Goal: Transaction & Acquisition: Book appointment/travel/reservation

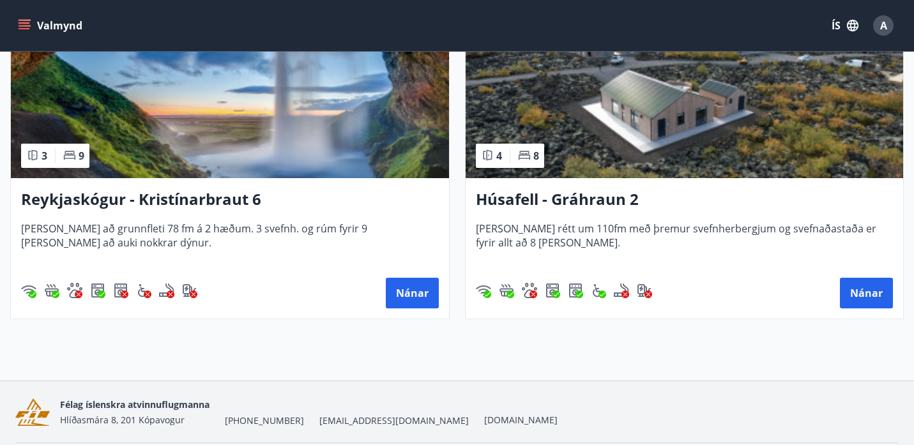
scroll to position [974, 0]
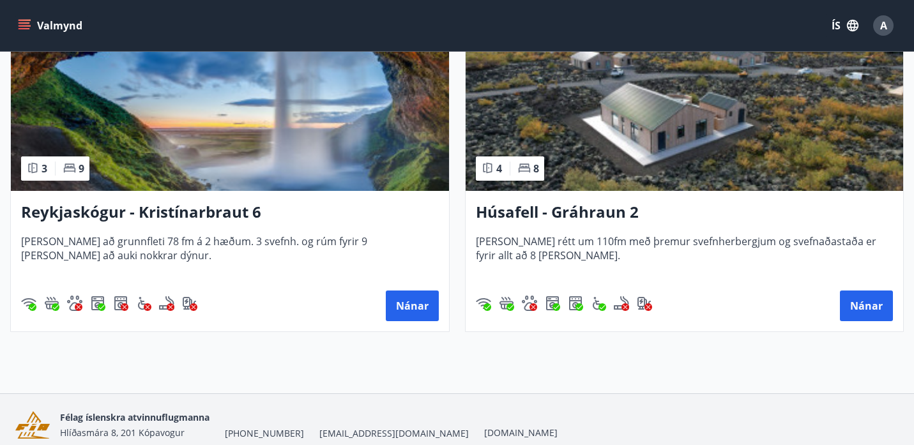
click at [219, 221] on h3 "Reykjaskógur - Kristínarbraut 6" at bounding box center [230, 212] width 418 height 23
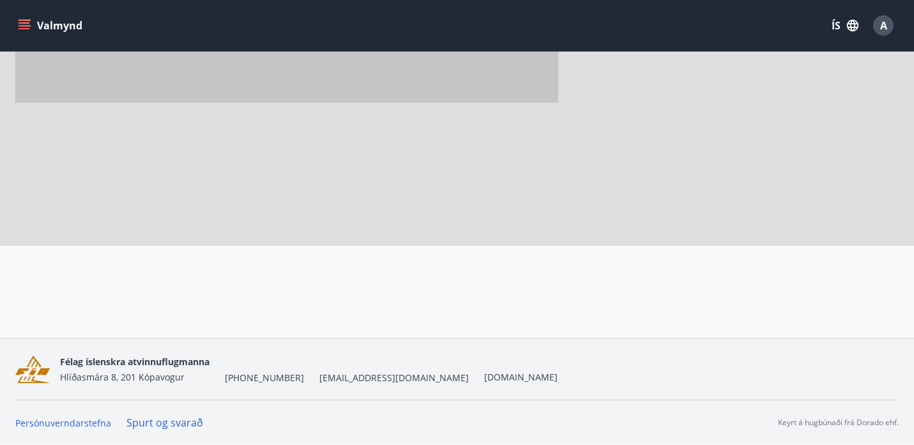
scroll to position [456, 0]
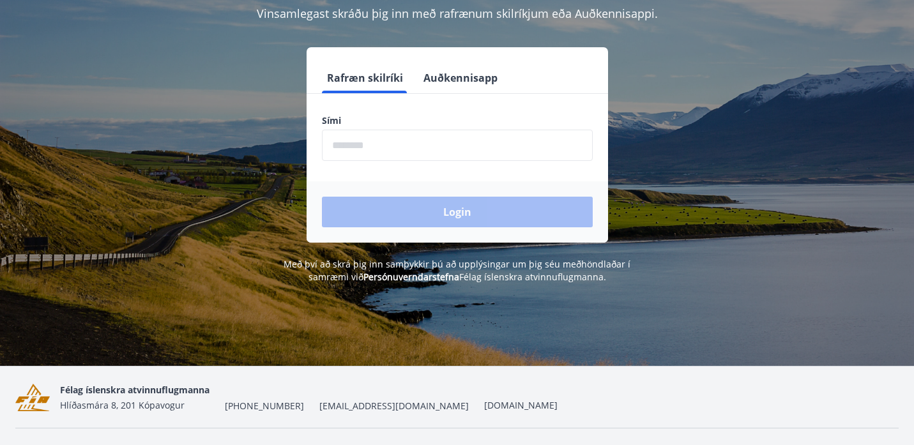
scroll to position [133, 0]
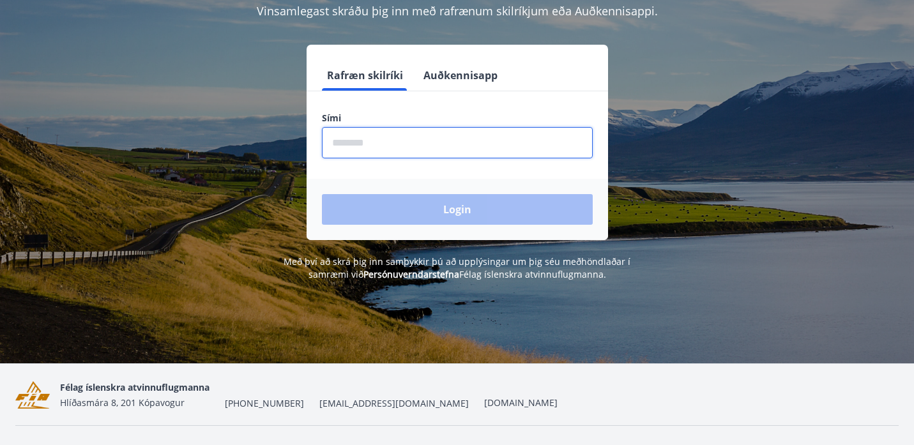
click at [470, 151] on input "phone" at bounding box center [457, 142] width 271 height 31
type input "********"
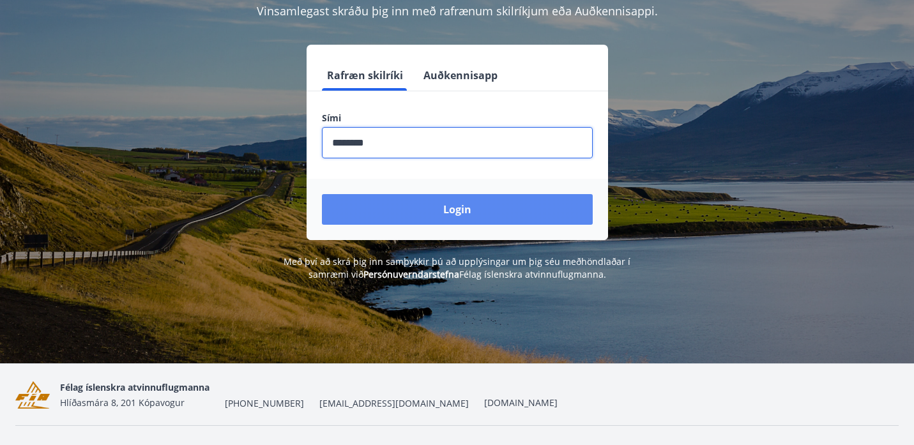
click at [437, 210] on button "Login" at bounding box center [457, 209] width 271 height 31
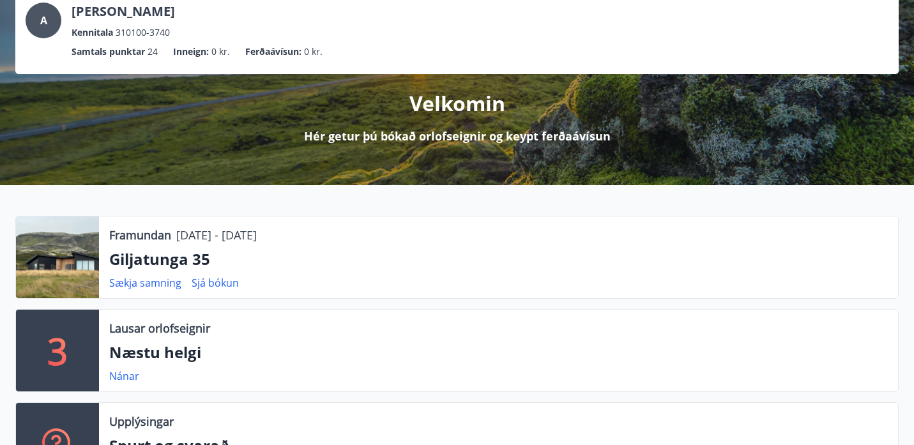
scroll to position [97, 0]
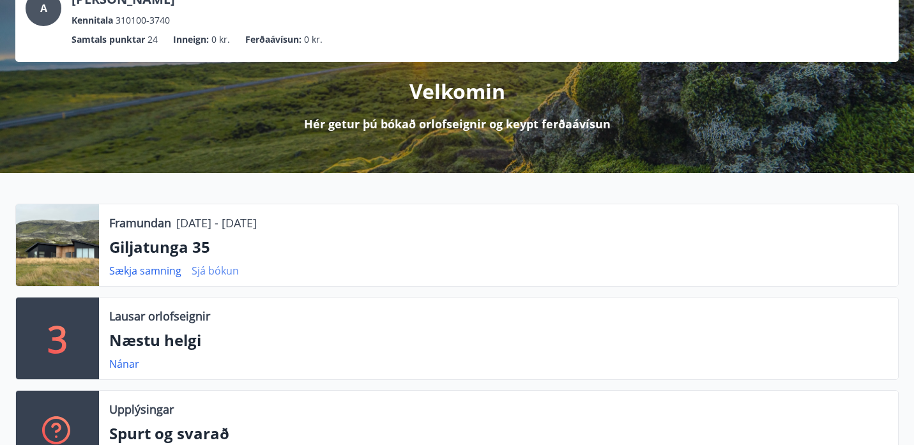
click at [227, 267] on link "Sjá bókun" at bounding box center [215, 271] width 47 height 14
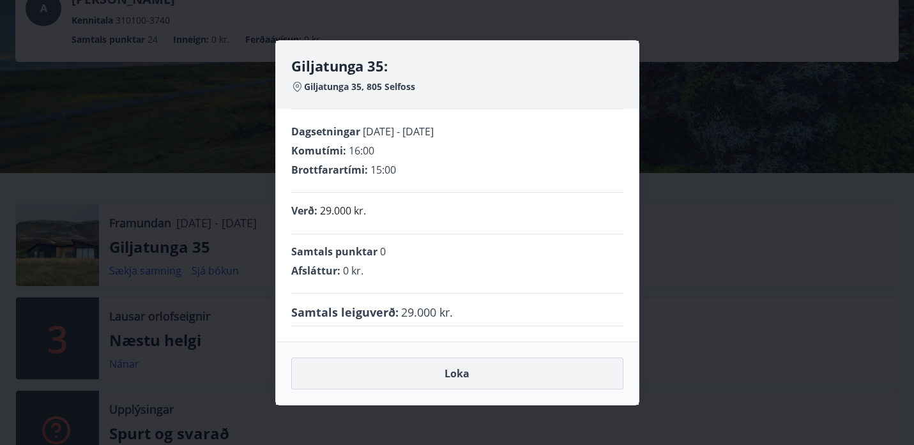
click at [486, 374] on button "Loka" at bounding box center [457, 374] width 332 height 32
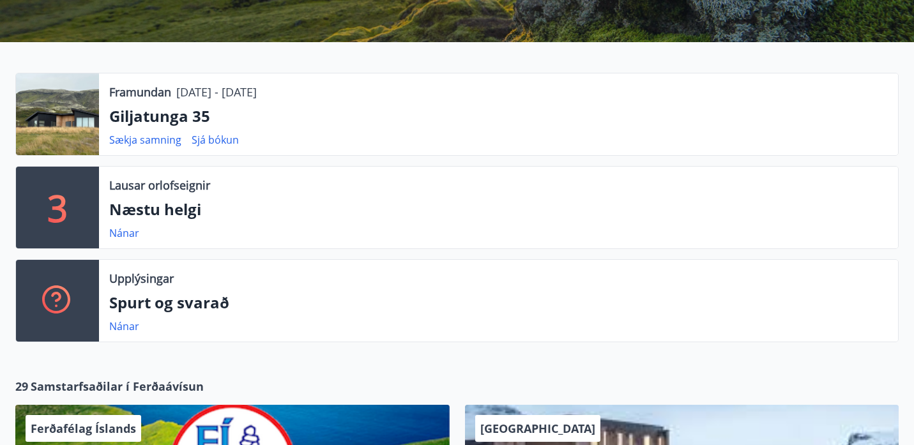
scroll to position [0, 0]
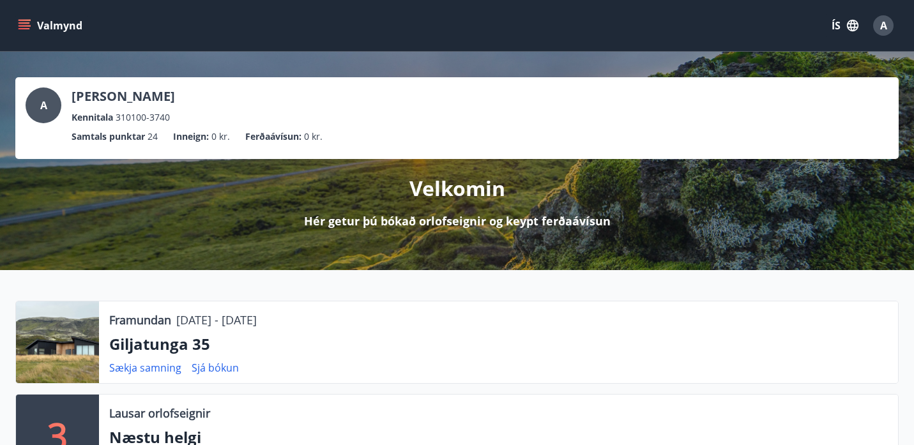
click at [26, 25] on icon "menu" at bounding box center [26, 25] width 14 height 1
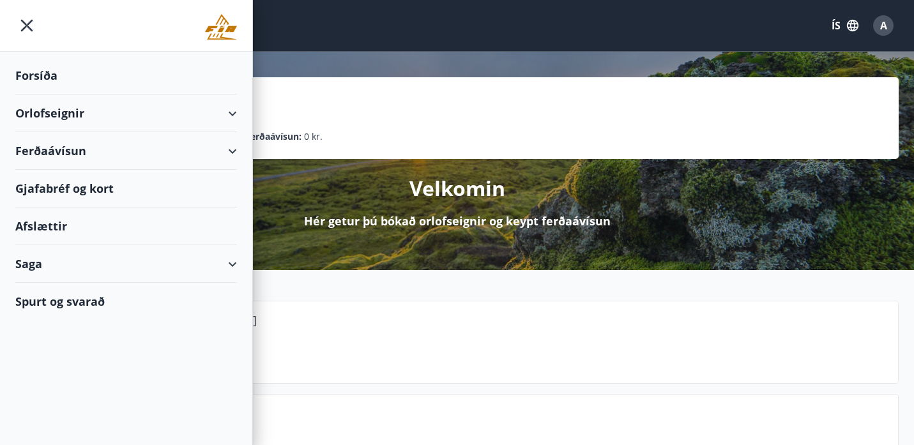
click at [130, 111] on div "Orlofseignir" at bounding box center [126, 114] width 222 height 38
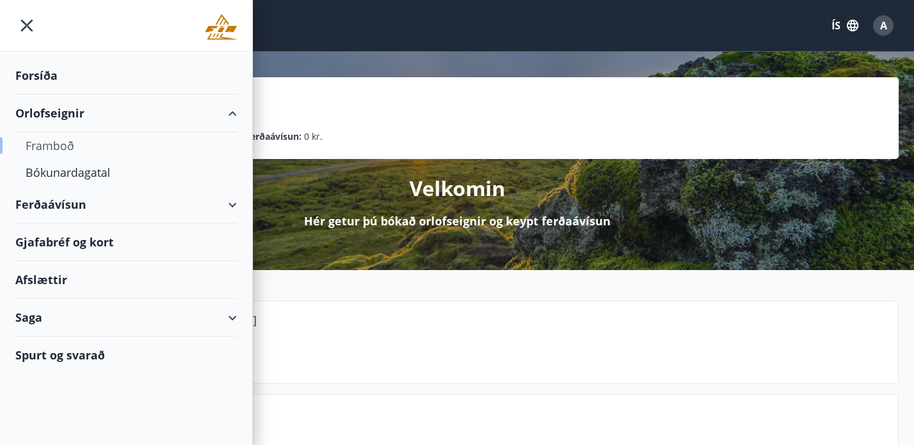
click at [77, 142] on div "Framboð" at bounding box center [126, 145] width 201 height 27
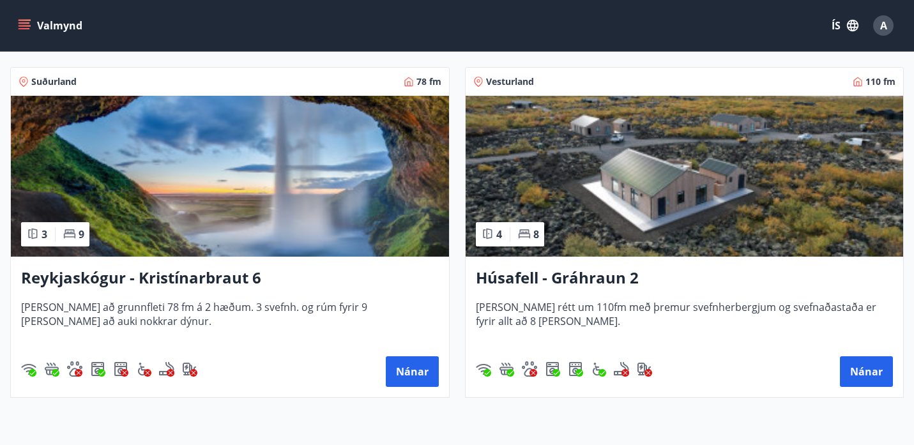
scroll to position [912, 0]
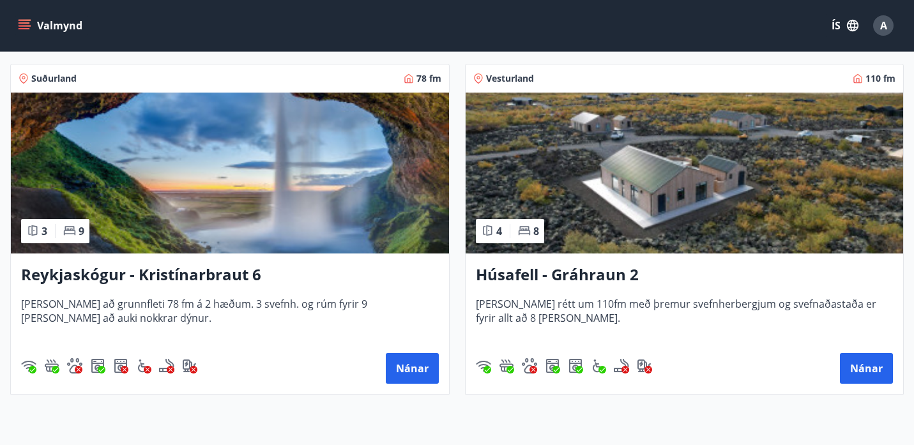
click at [341, 281] on h3 "Reykjaskógur - Kristínarbraut 6" at bounding box center [230, 275] width 418 height 23
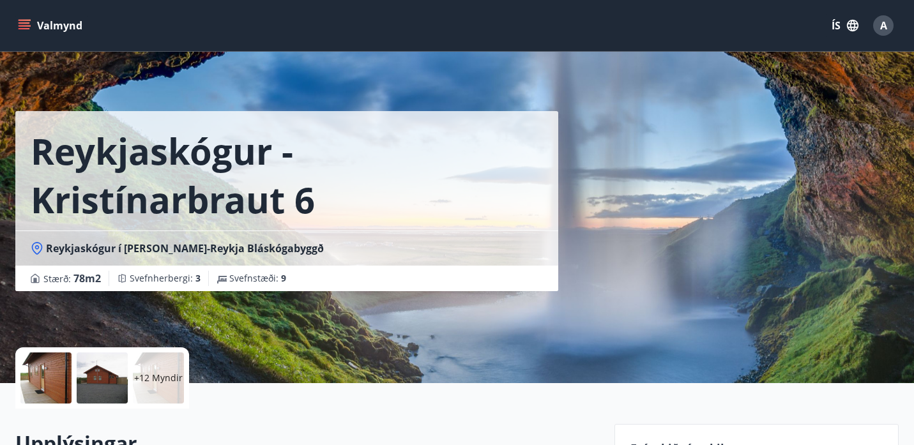
click at [45, 371] on div at bounding box center [45, 378] width 51 height 51
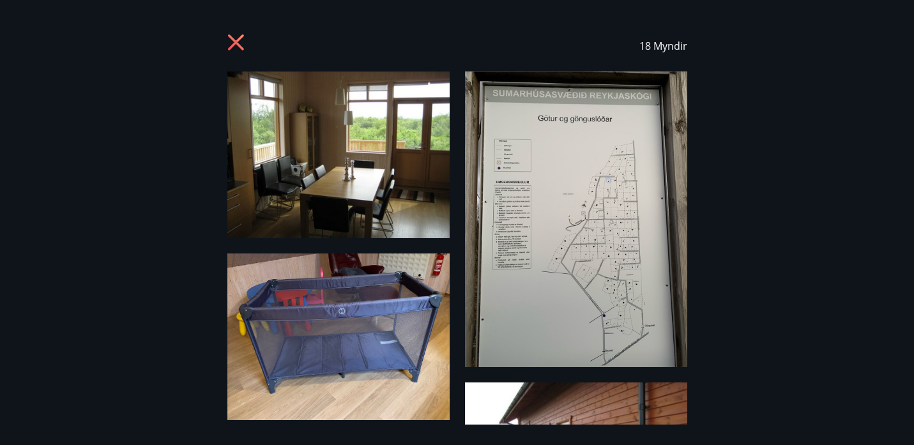
click at [342, 174] on img at bounding box center [338, 155] width 222 height 167
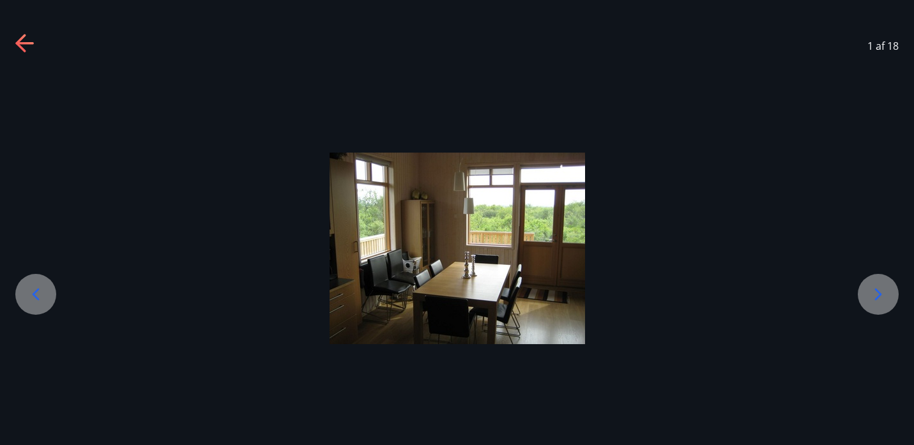
click at [880, 290] on icon at bounding box center [878, 294] width 20 height 20
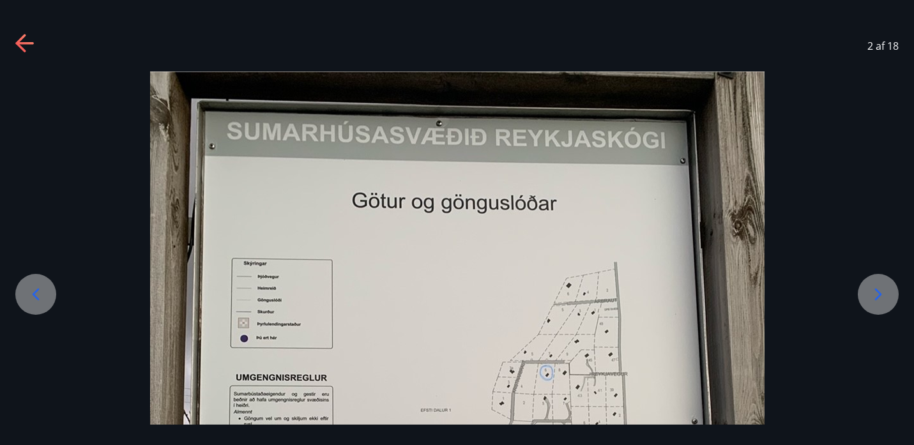
click at [880, 290] on icon at bounding box center [878, 294] width 20 height 20
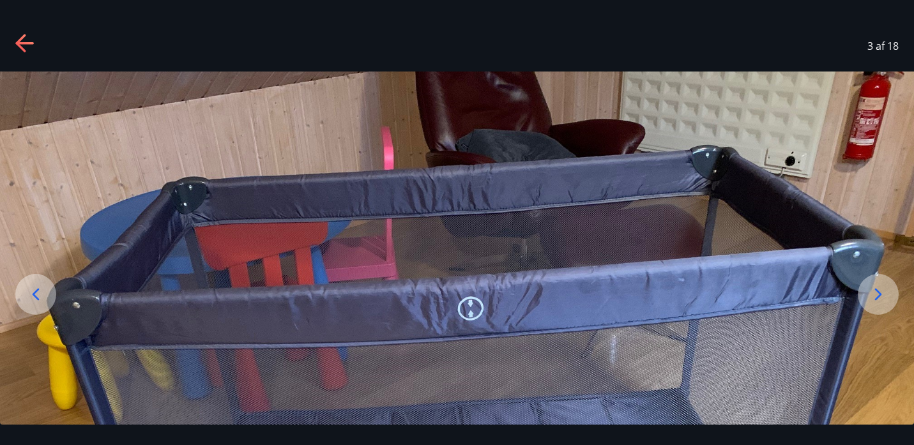
click at [880, 290] on icon at bounding box center [878, 294] width 20 height 20
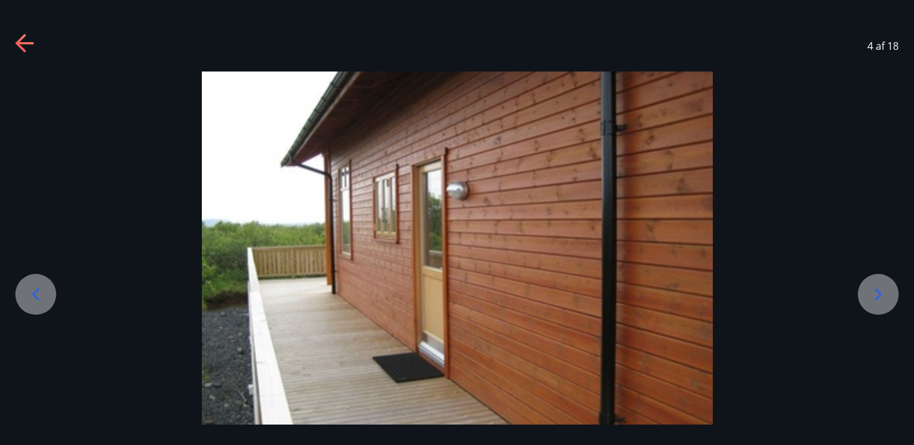
click at [880, 290] on icon at bounding box center [878, 294] width 20 height 20
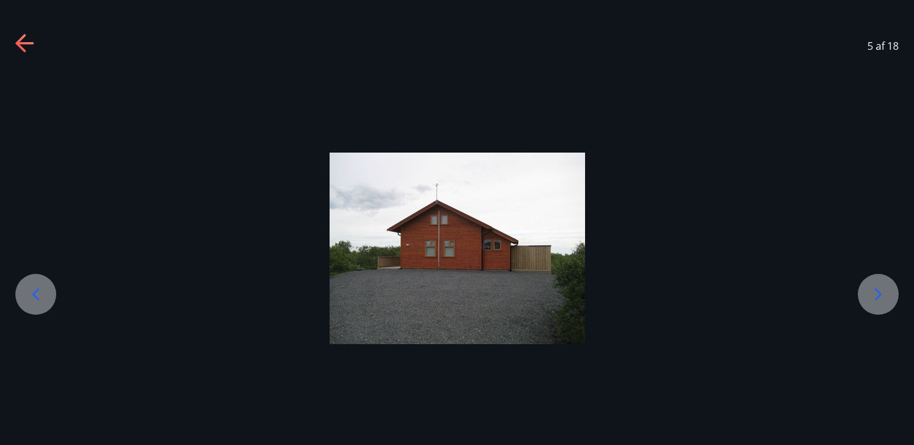
click at [880, 290] on icon at bounding box center [878, 294] width 20 height 20
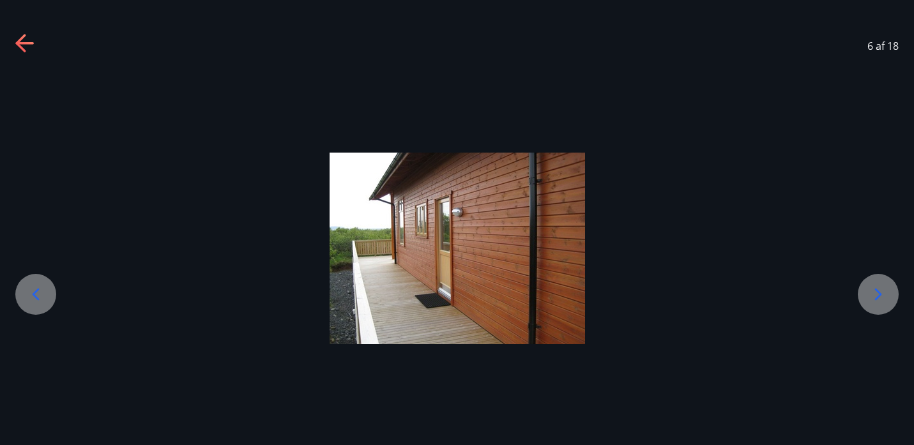
click at [880, 290] on icon at bounding box center [878, 294] width 20 height 20
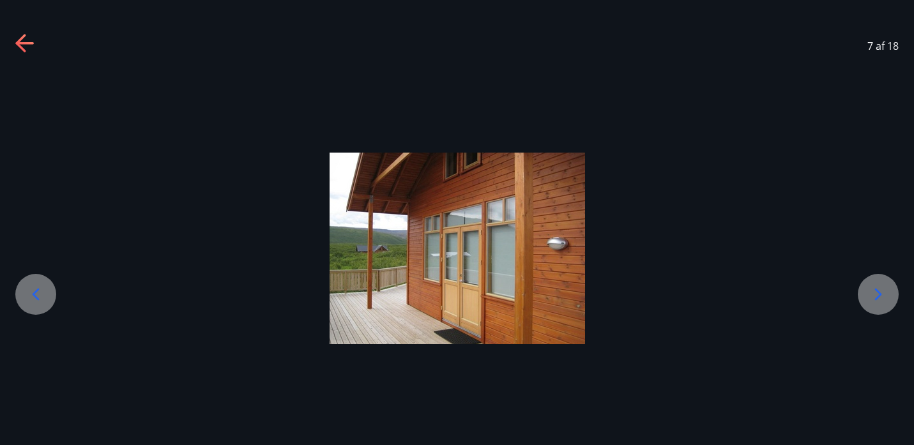
click at [880, 290] on icon at bounding box center [878, 294] width 20 height 20
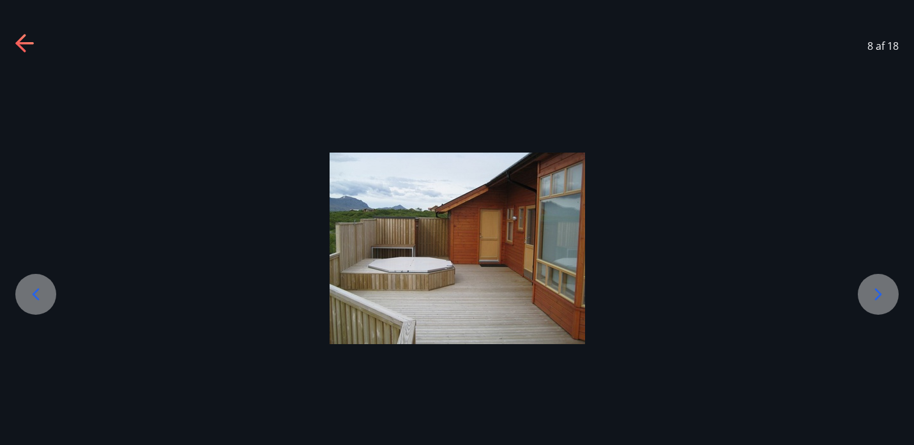
click at [880, 290] on icon at bounding box center [878, 294] width 20 height 20
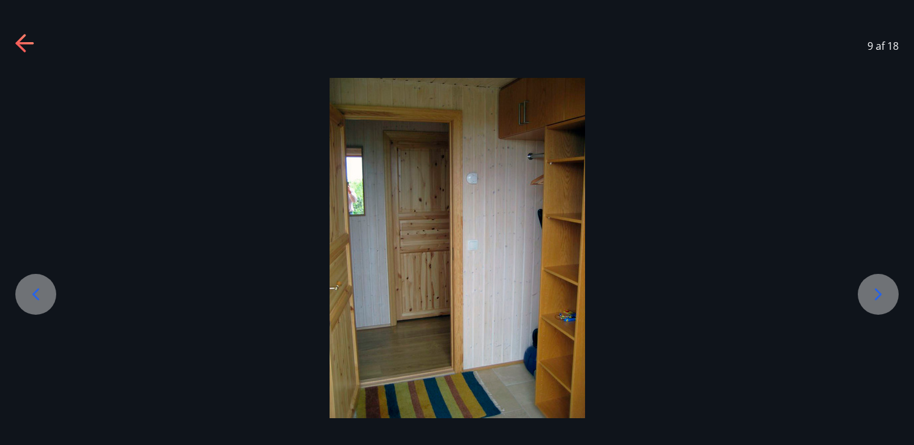
click at [880, 290] on icon at bounding box center [878, 294] width 20 height 20
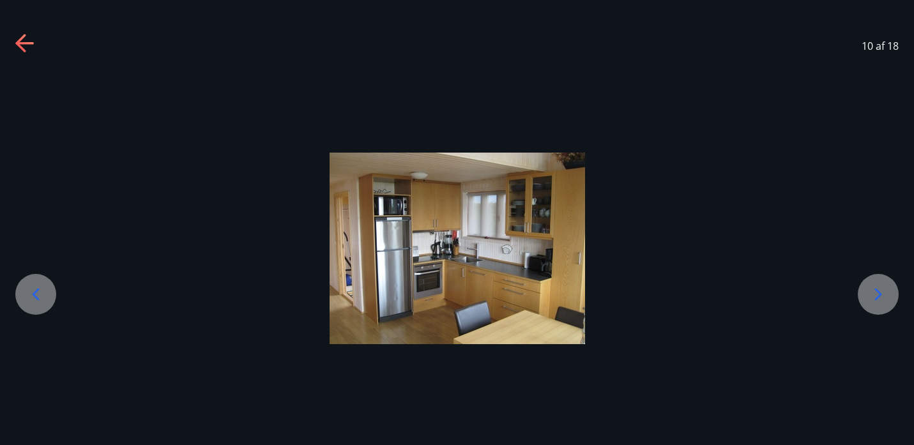
click at [880, 290] on icon at bounding box center [878, 294] width 20 height 20
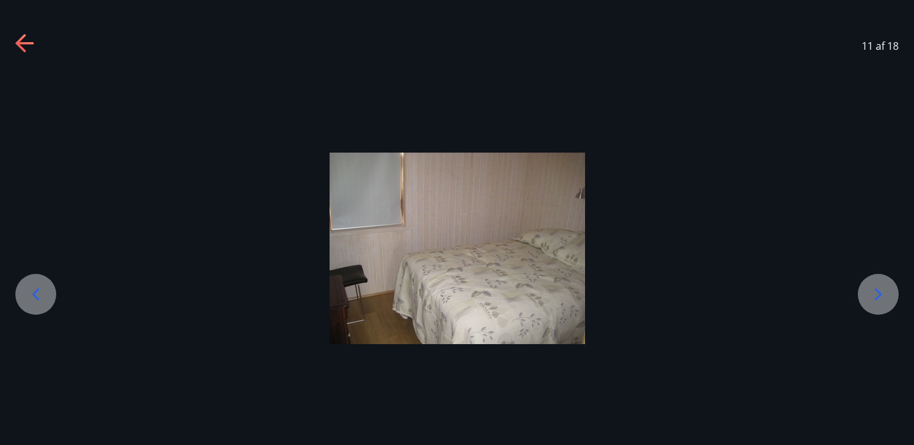
click at [880, 290] on icon at bounding box center [878, 294] width 20 height 20
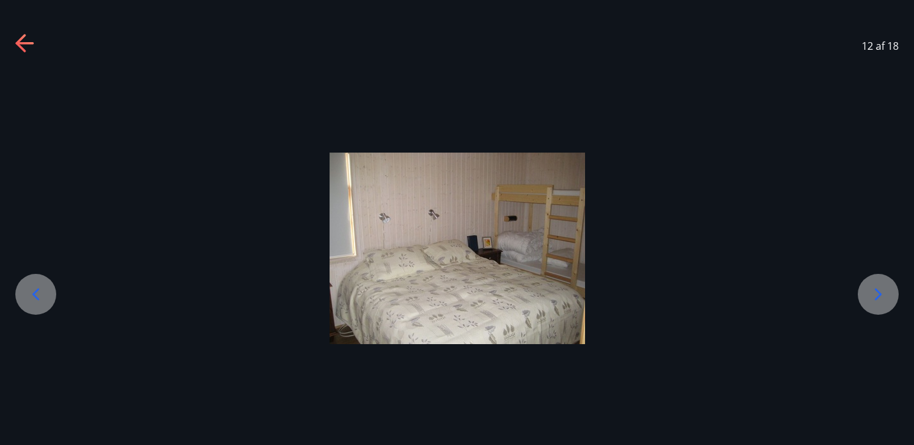
click at [880, 290] on icon at bounding box center [878, 294] width 20 height 20
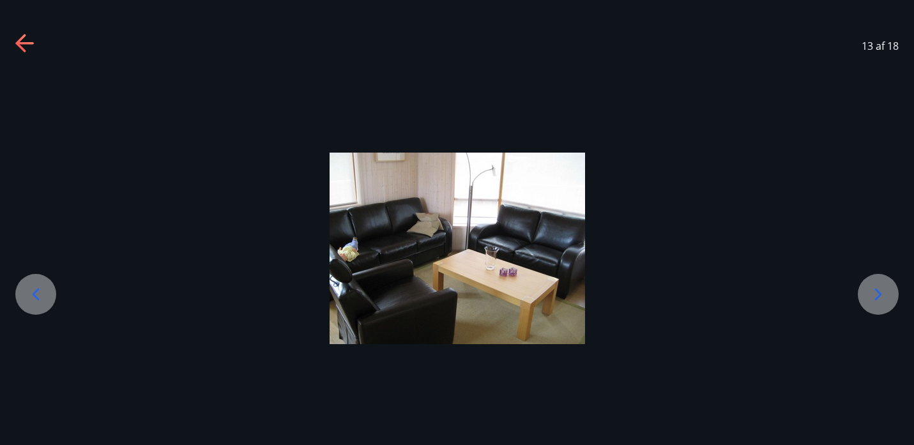
click at [880, 290] on icon at bounding box center [878, 294] width 20 height 20
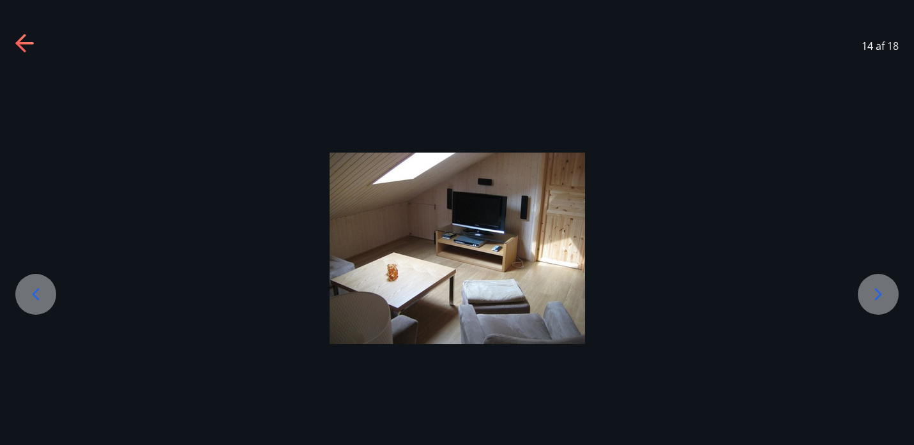
click at [880, 290] on icon at bounding box center [878, 294] width 20 height 20
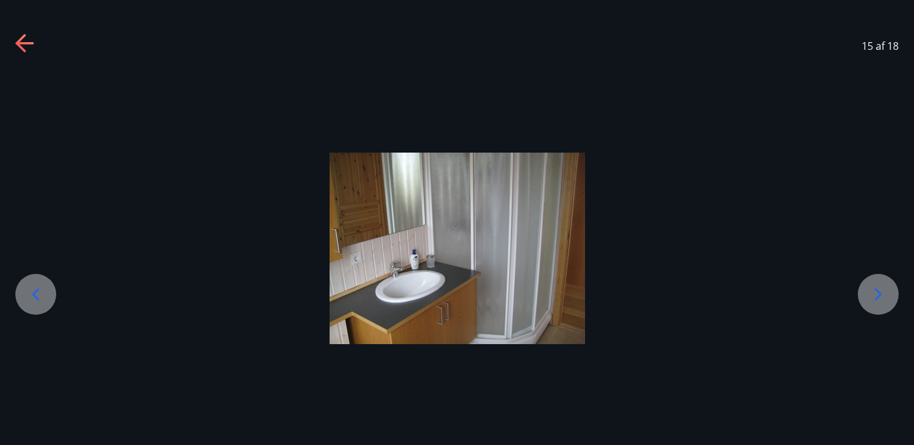
click at [880, 290] on icon at bounding box center [878, 294] width 20 height 20
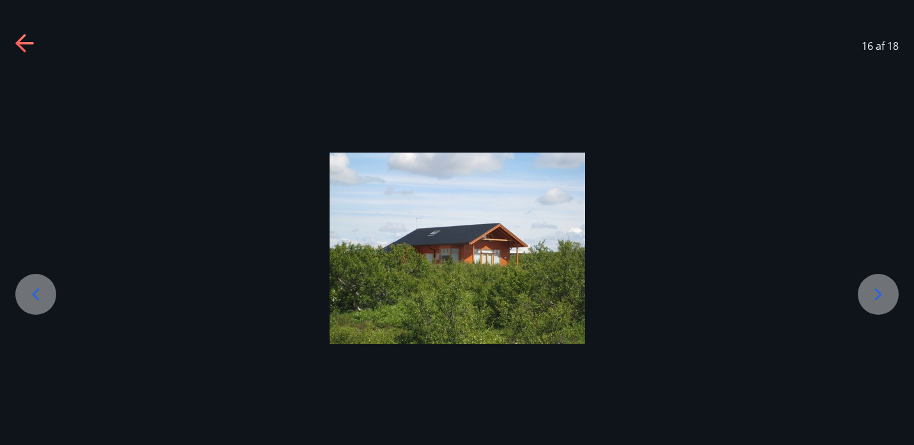
click at [880, 290] on icon at bounding box center [878, 294] width 20 height 20
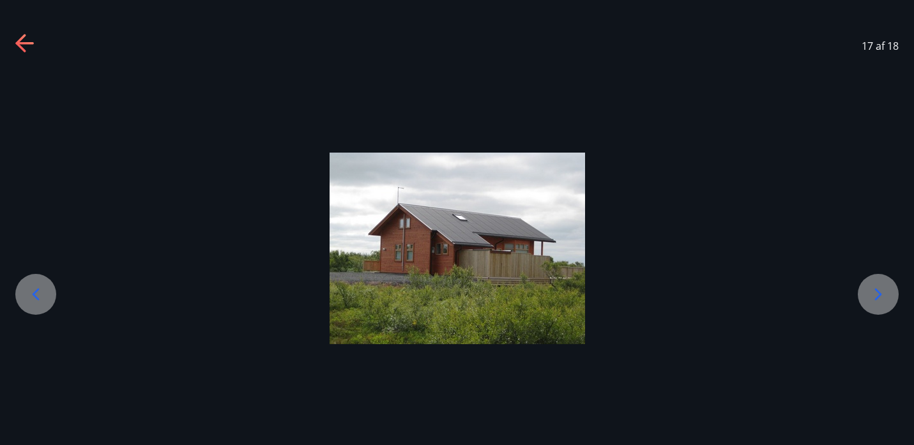
click at [880, 290] on icon at bounding box center [878, 294] width 20 height 20
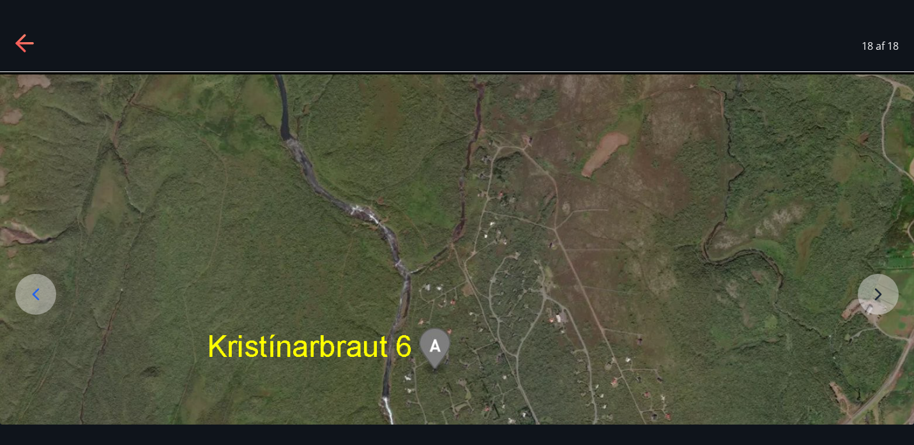
click at [30, 34] on icon at bounding box center [25, 44] width 20 height 20
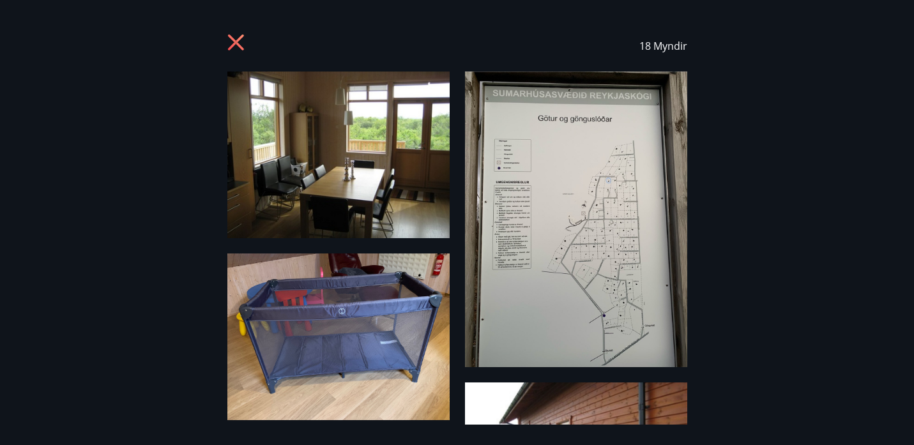
click at [240, 47] on icon at bounding box center [235, 43] width 16 height 16
